Goal: Task Accomplishment & Management: Complete application form

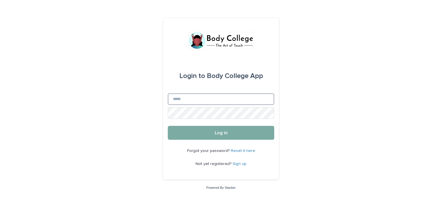
type input "**********"
click at [212, 139] on button "Log in" at bounding box center [221, 133] width 107 height 14
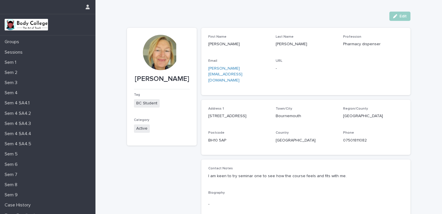
scroll to position [45, 0]
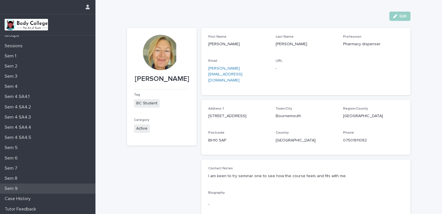
click at [26, 185] on div "Sem 9" at bounding box center [48, 188] width 96 height 10
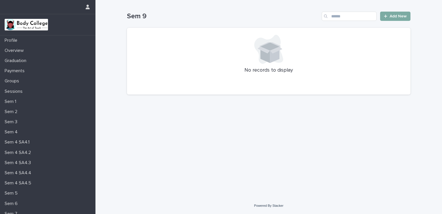
click at [389, 18] on link "Add New" at bounding box center [395, 16] width 30 height 9
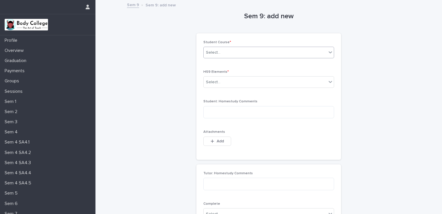
click at [268, 56] on div "Select..." at bounding box center [265, 53] width 123 height 10
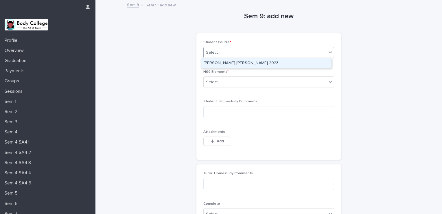
click at [247, 64] on div "[PERSON_NAME] [PERSON_NAME] 2023" at bounding box center [266, 63] width 130 height 10
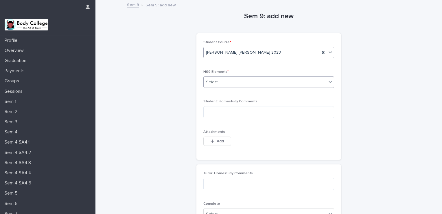
click at [223, 81] on div "Select..." at bounding box center [265, 82] width 123 height 10
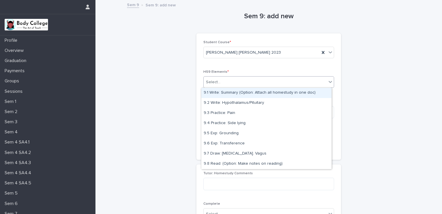
click at [232, 91] on div "9.1 Write: Summary (Option: Attach all homestudy in one doc)" at bounding box center [266, 93] width 130 height 10
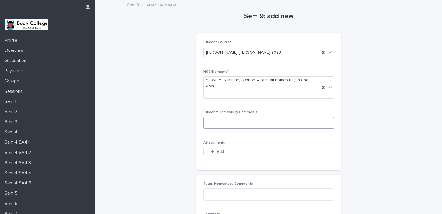
click at [223, 116] on textarea at bounding box center [269, 122] width 131 height 12
click at [211, 149] on icon "button" at bounding box center [212, 151] width 3 height 4
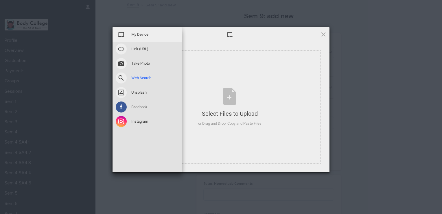
click at [119, 76] on span at bounding box center [121, 77] width 11 height 11
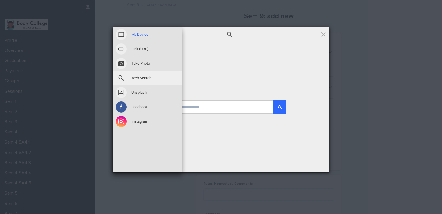
click at [123, 31] on span at bounding box center [121, 34] width 11 height 11
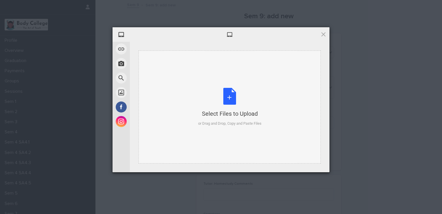
click at [229, 94] on div "Select Files to Upload or Drag and Drop, Copy and Paste Files" at bounding box center [229, 107] width 63 height 39
click at [234, 98] on div "Select Files to Upload or Drag and Drop, Copy and Paste Files" at bounding box center [229, 107] width 63 height 39
click at [228, 96] on div "Select Files to Upload or Drag and Drop, Copy and Paste Files" at bounding box center [229, 107] width 63 height 39
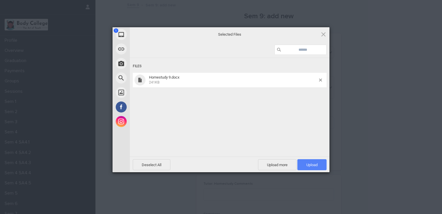
click at [310, 163] on span "Upload 1" at bounding box center [312, 164] width 11 height 4
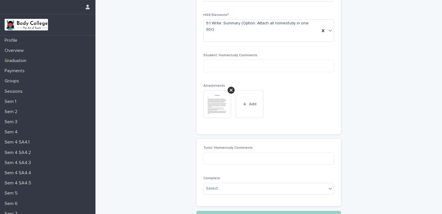
scroll to position [97, 0]
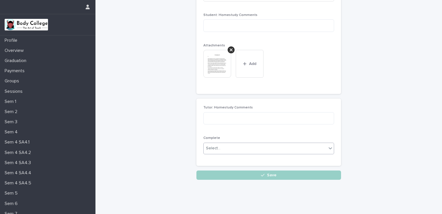
click at [243, 142] on div "Select..." at bounding box center [269, 148] width 131 height 12
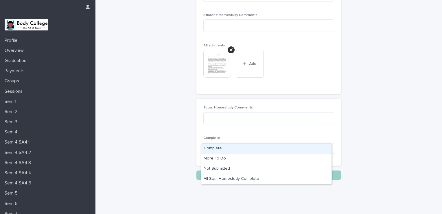
click at [245, 143] on div "Select..." at bounding box center [265, 148] width 123 height 10
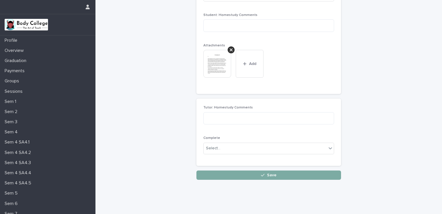
click at [234, 170] on button "Save" at bounding box center [269, 174] width 145 height 9
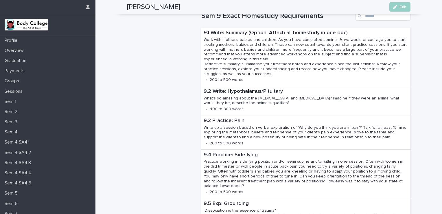
scroll to position [330, 0]
click at [21, 40] on p "Profile" at bounding box center [12, 41] width 20 height 6
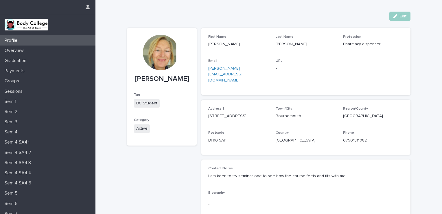
scroll to position [45, 0]
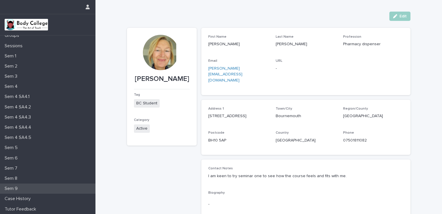
click at [29, 187] on div "Sem 9" at bounding box center [48, 188] width 96 height 10
